Goal: Task Accomplishment & Management: Use online tool/utility

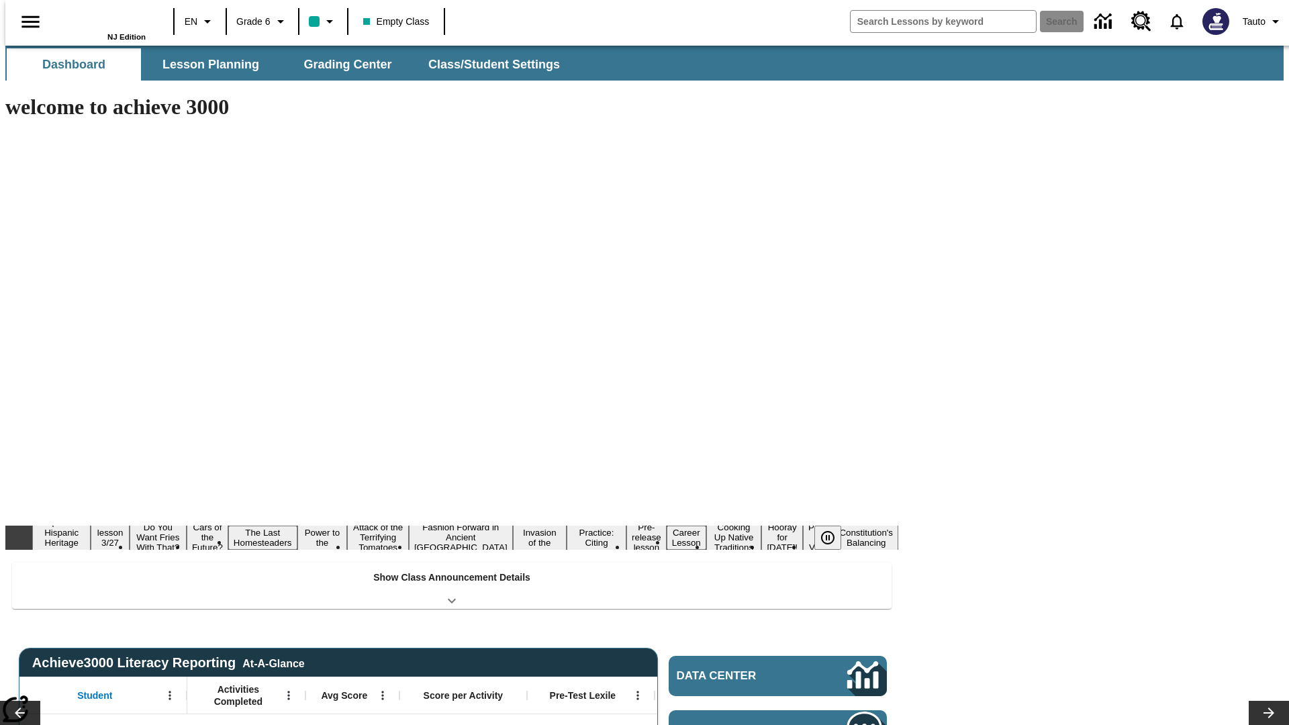
type input "-1"
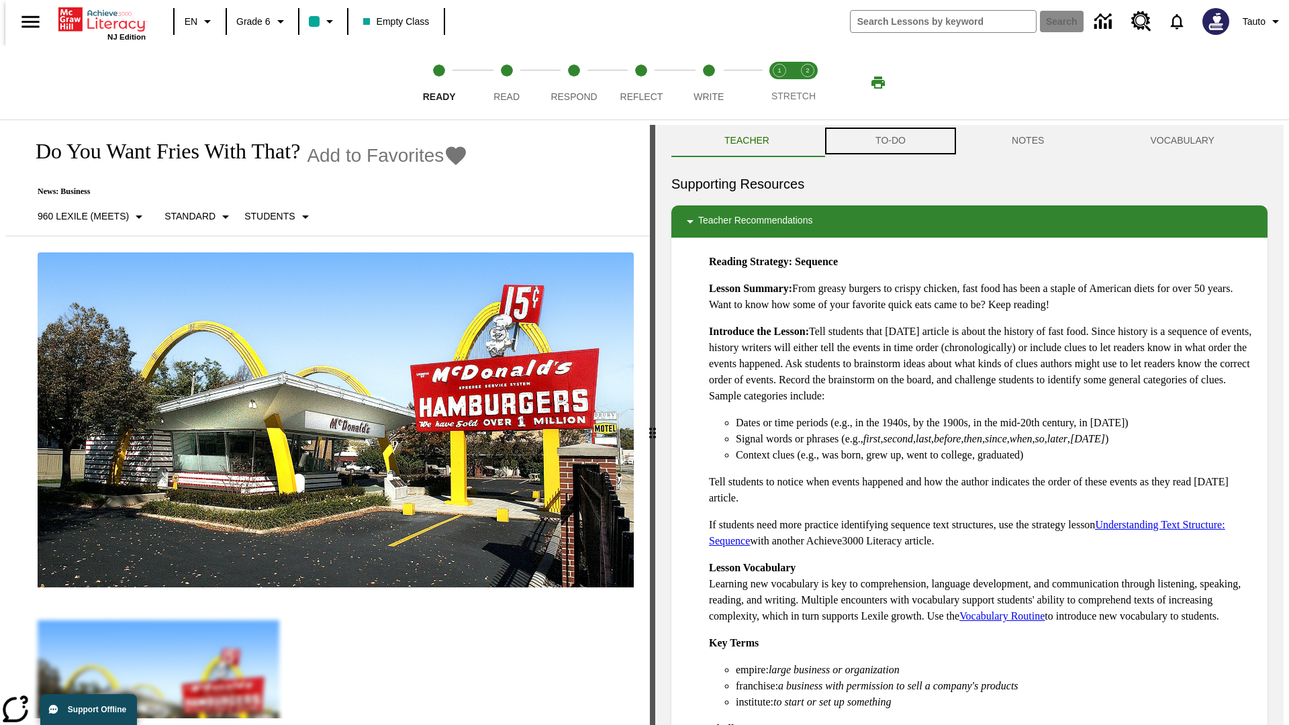
click at [889, 141] on button "TO-DO" at bounding box center [890, 141] width 136 height 32
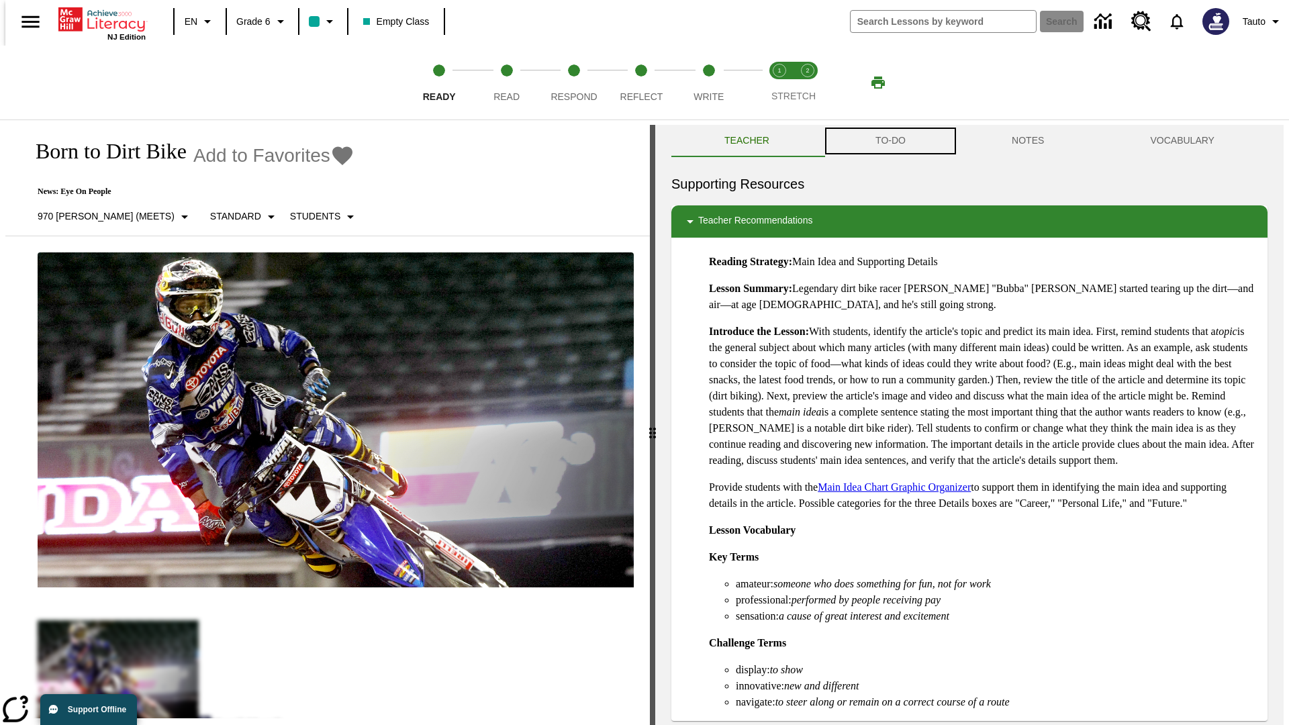
click at [889, 141] on button "TO-DO" at bounding box center [890, 141] width 136 height 32
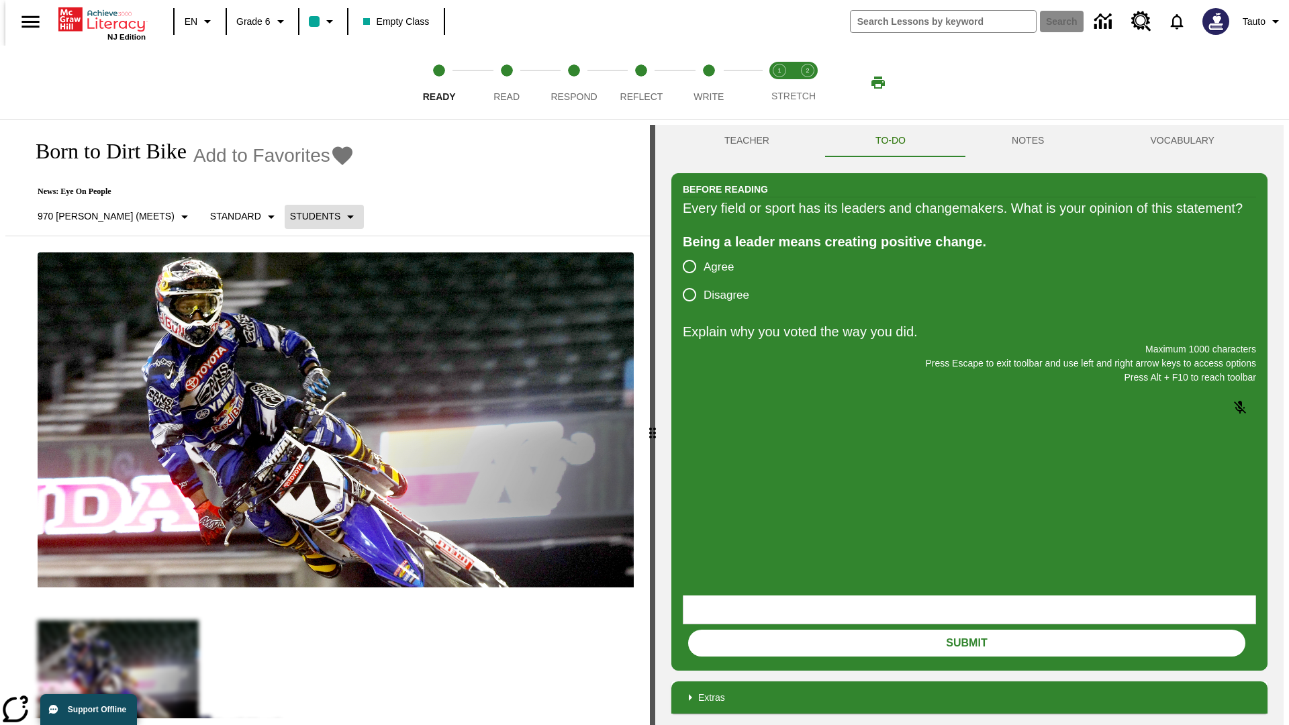
click at [290, 216] on p "Students" at bounding box center [315, 216] width 50 height 14
